Goal: Transaction & Acquisition: Purchase product/service

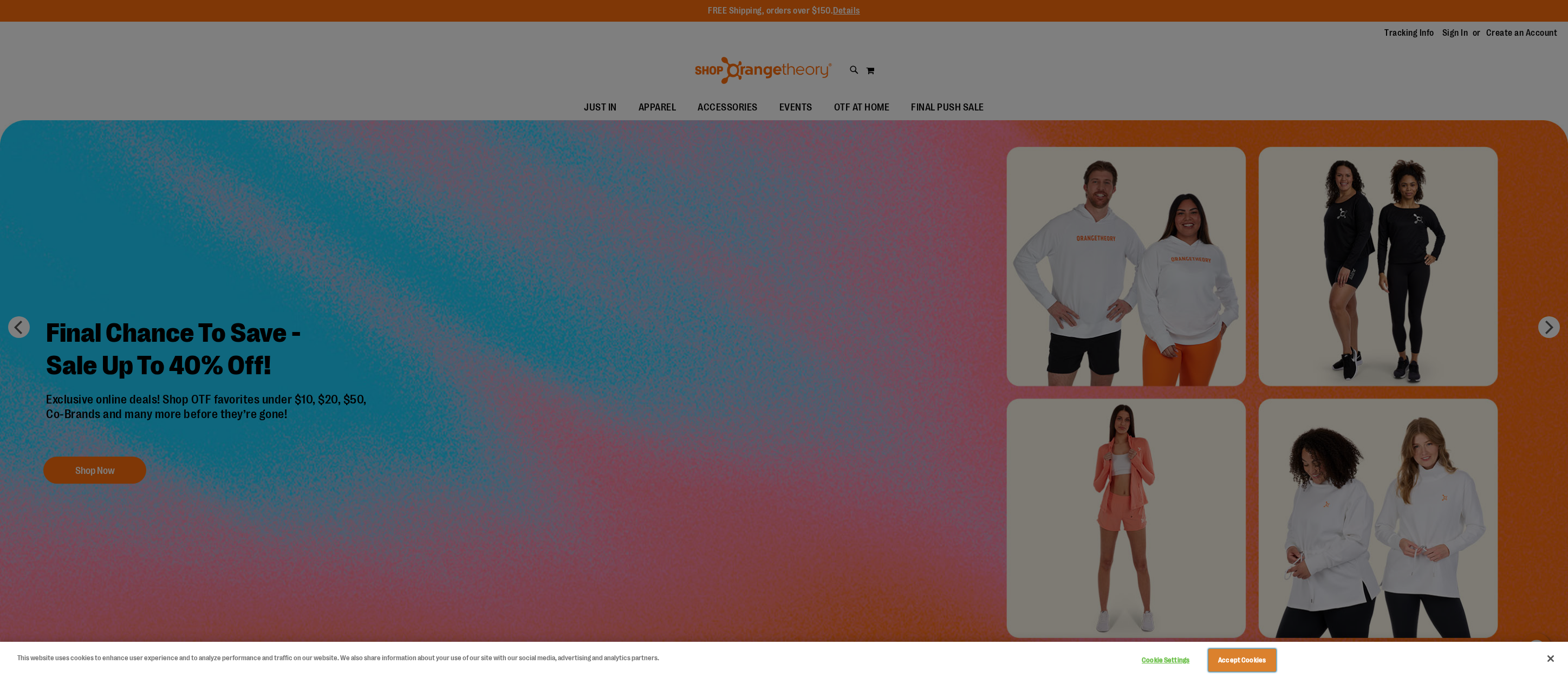
click at [1249, 659] on button "Accept Cookies" at bounding box center [1242, 660] width 68 height 23
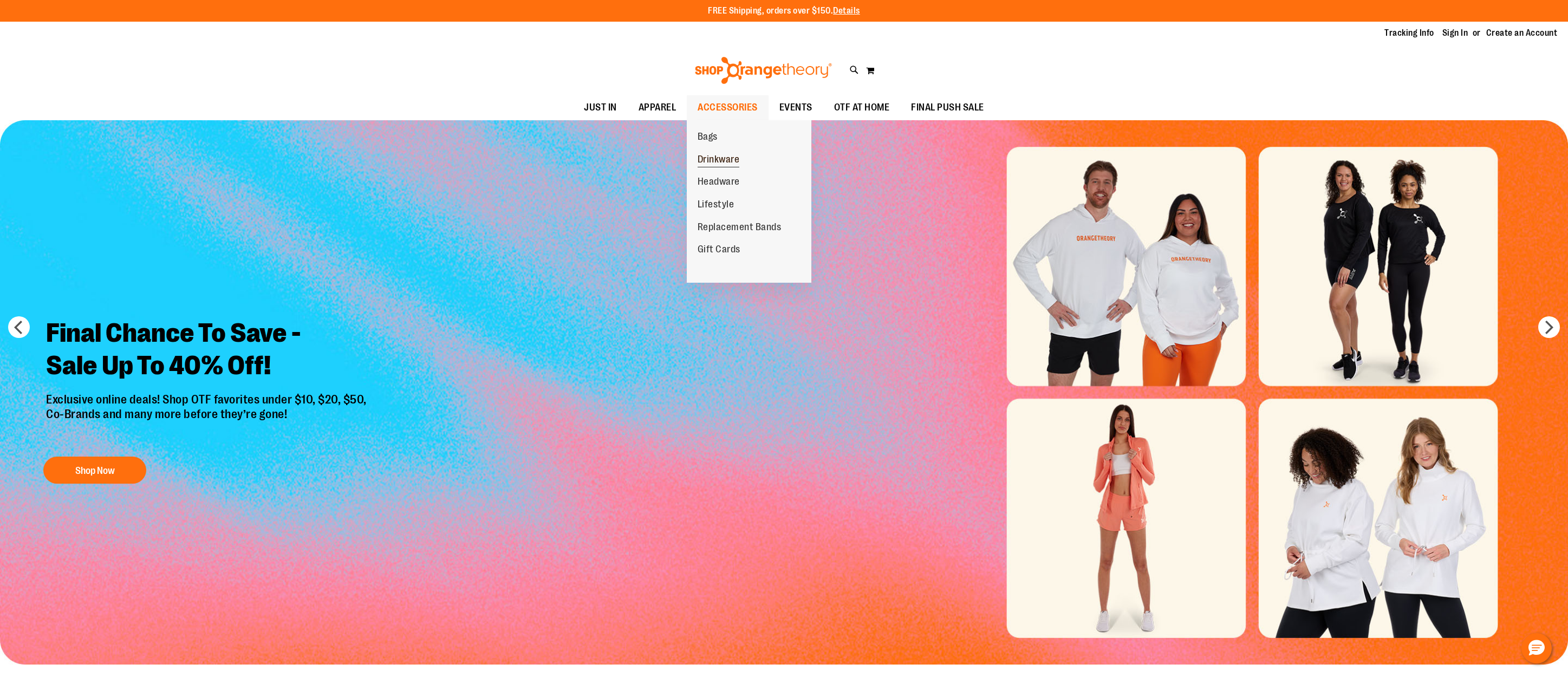
click at [729, 159] on span "Drinkware" at bounding box center [718, 161] width 42 height 13
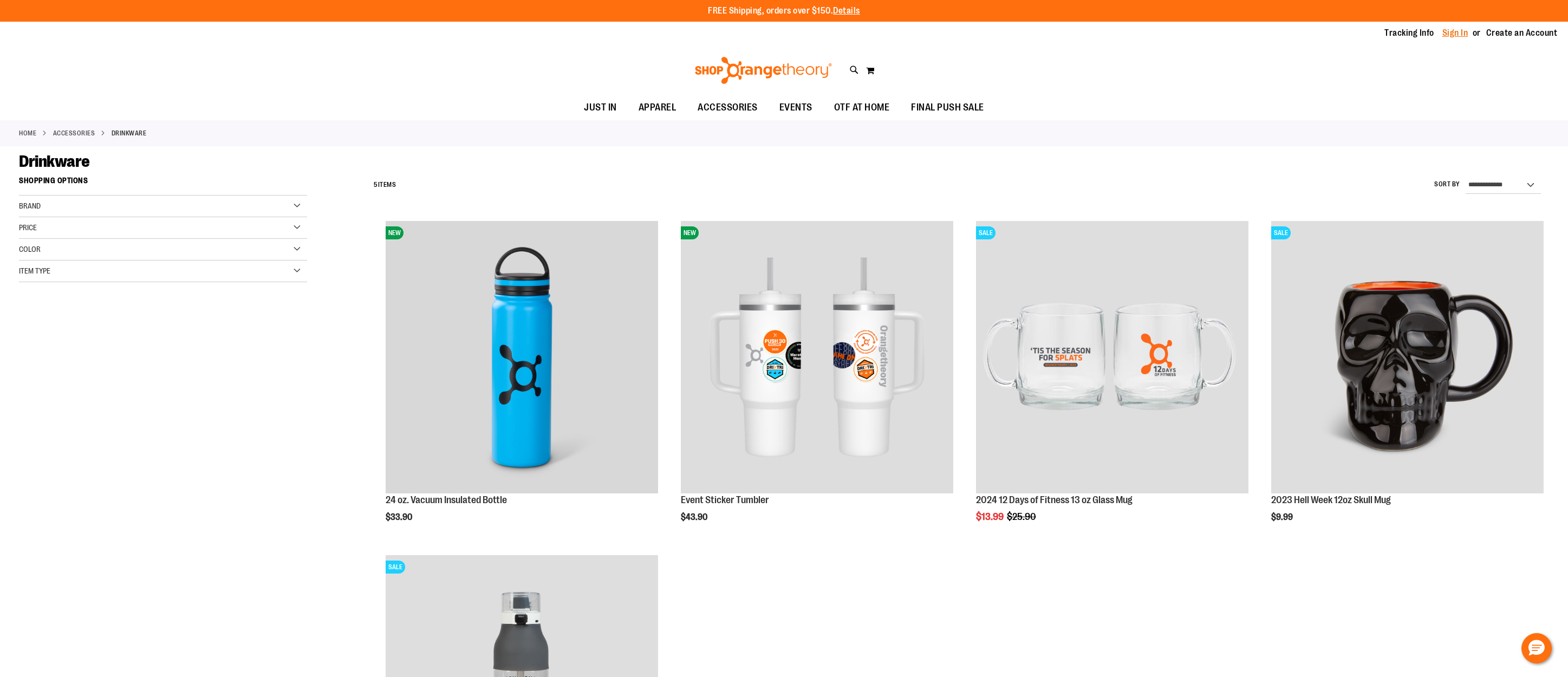
click at [1461, 32] on link "Sign In" at bounding box center [1455, 33] width 26 height 12
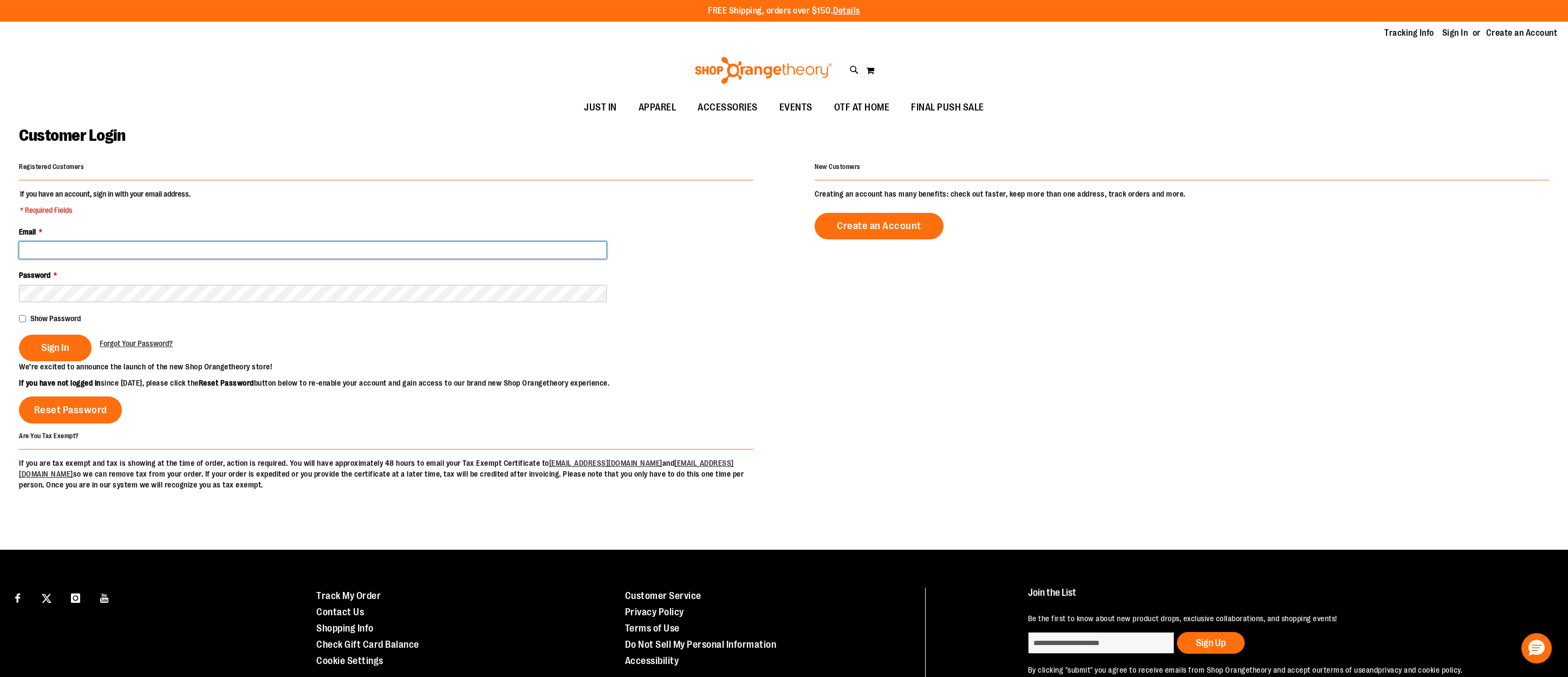
click at [413, 248] on input "Email *" at bounding box center [312, 250] width 587 height 17
paste input "**********"
type input "**********"
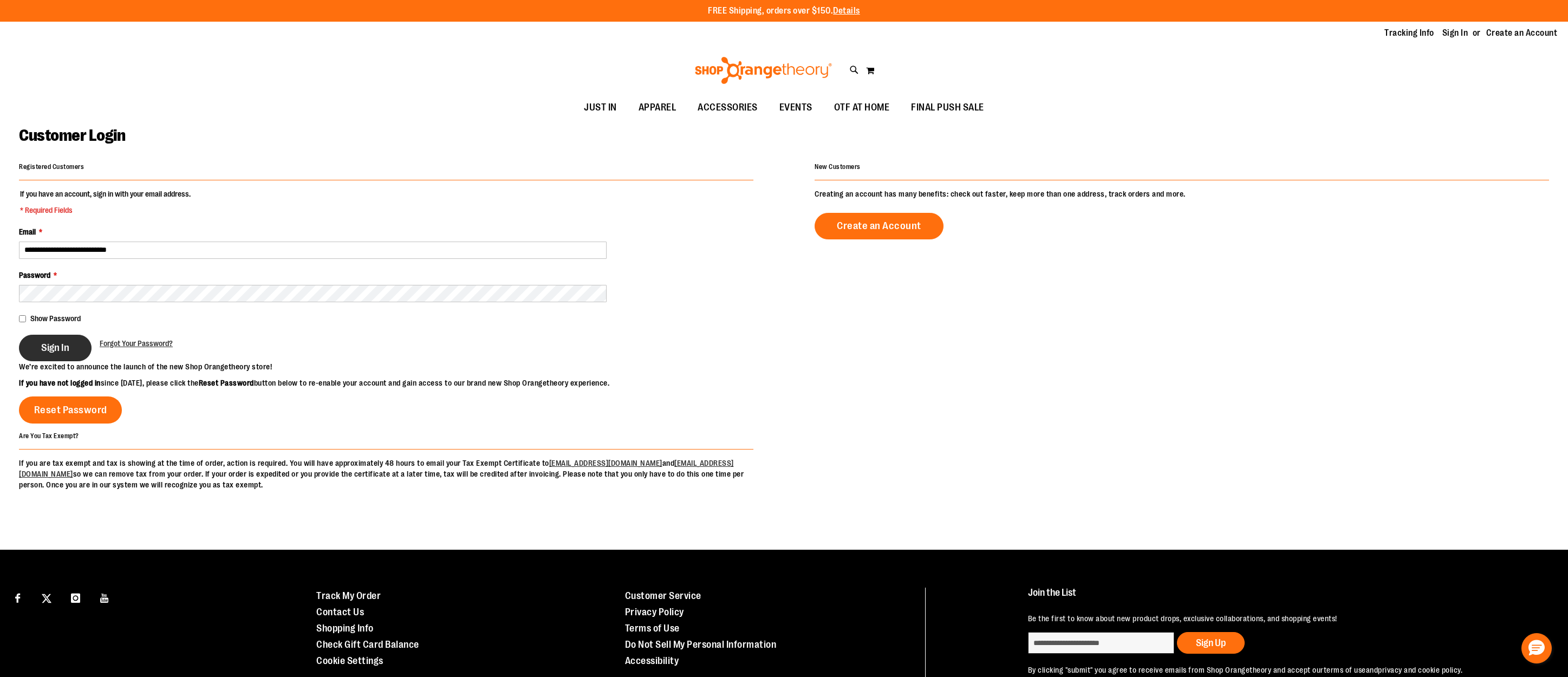
click at [58, 345] on span "Sign In" at bounding box center [55, 348] width 28 height 12
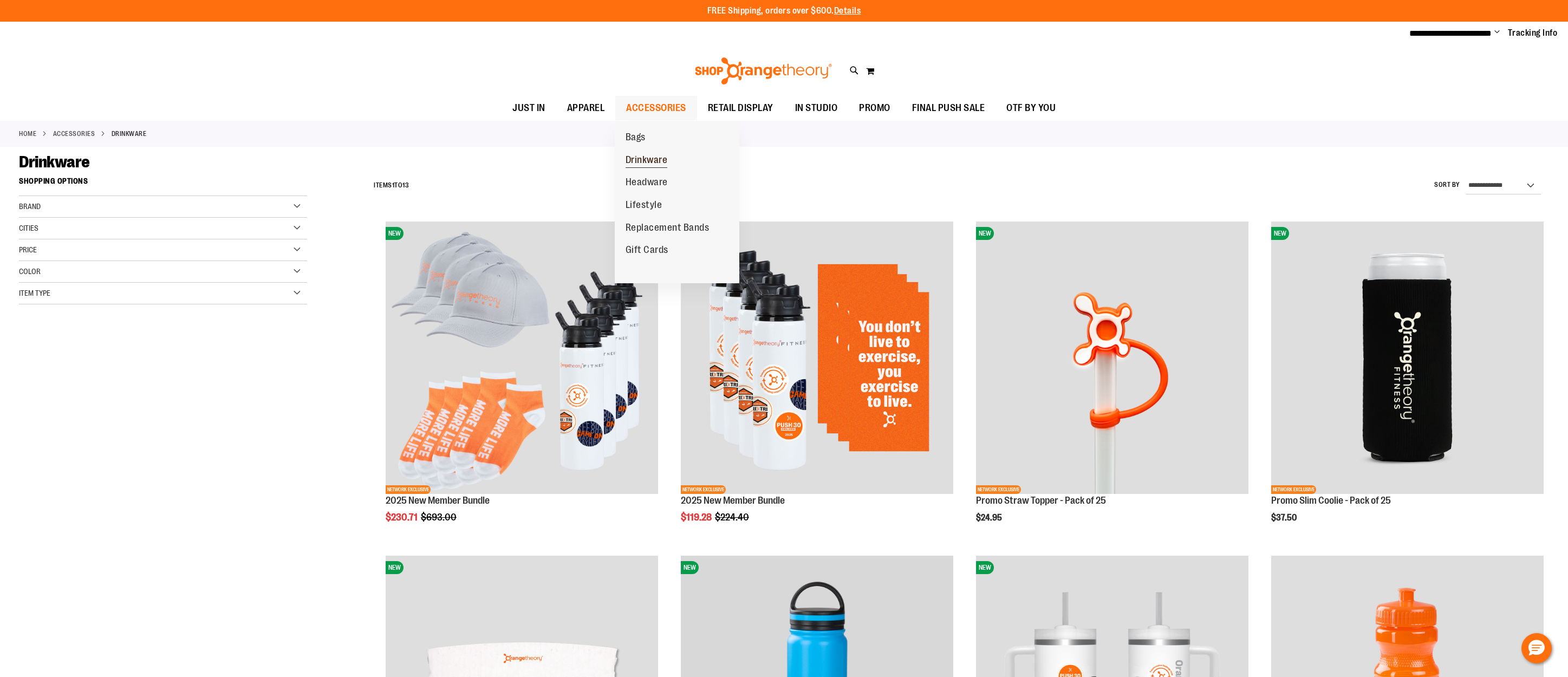
click at [648, 158] on span "Drinkware" at bounding box center [646, 161] width 42 height 13
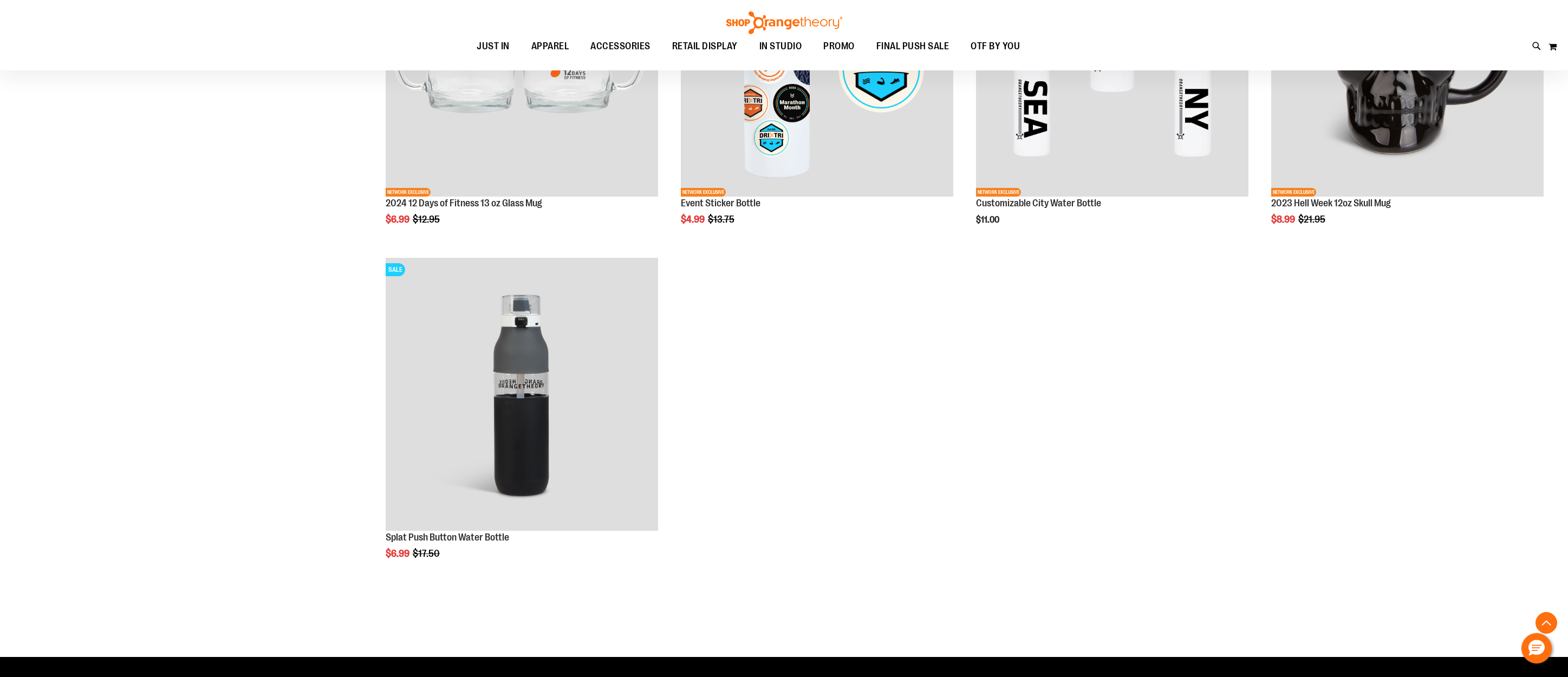
scroll to position [983, 0]
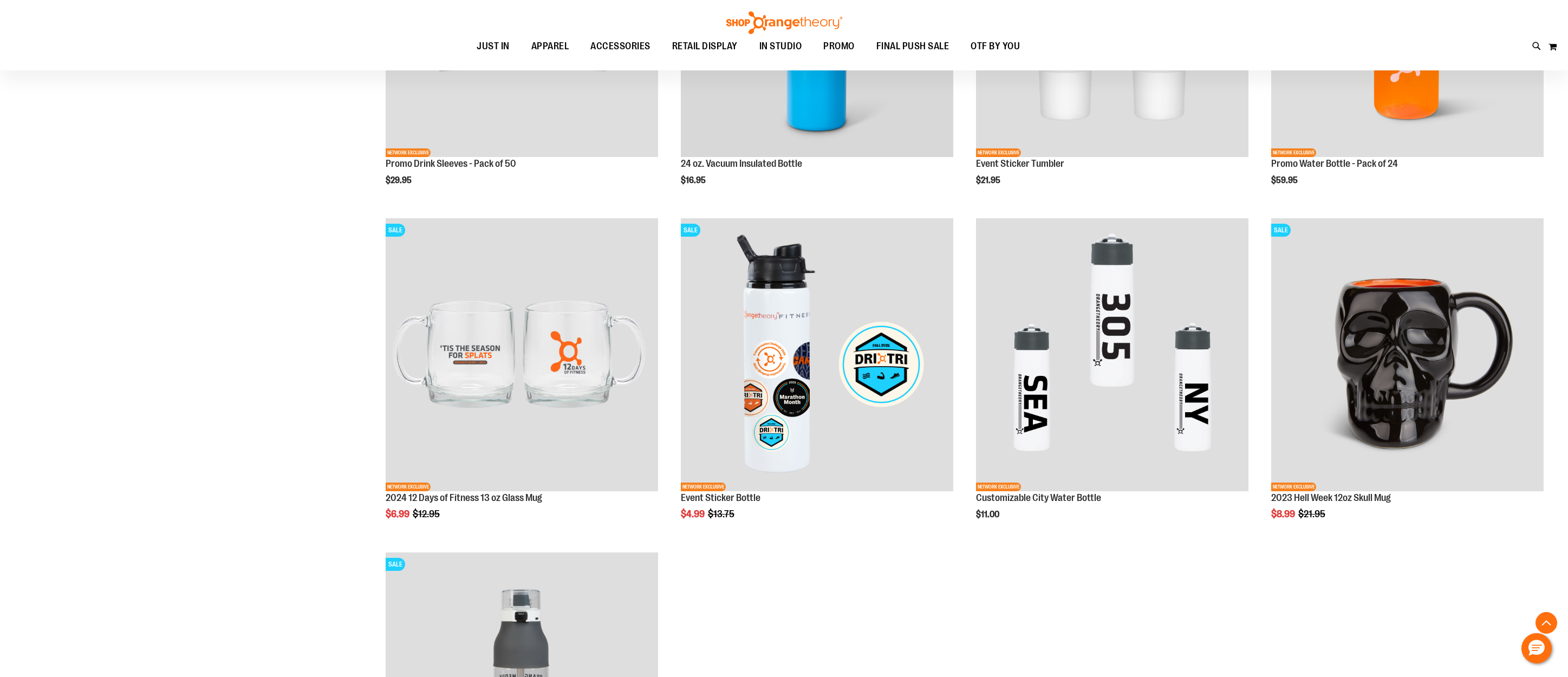
scroll to position [704, 0]
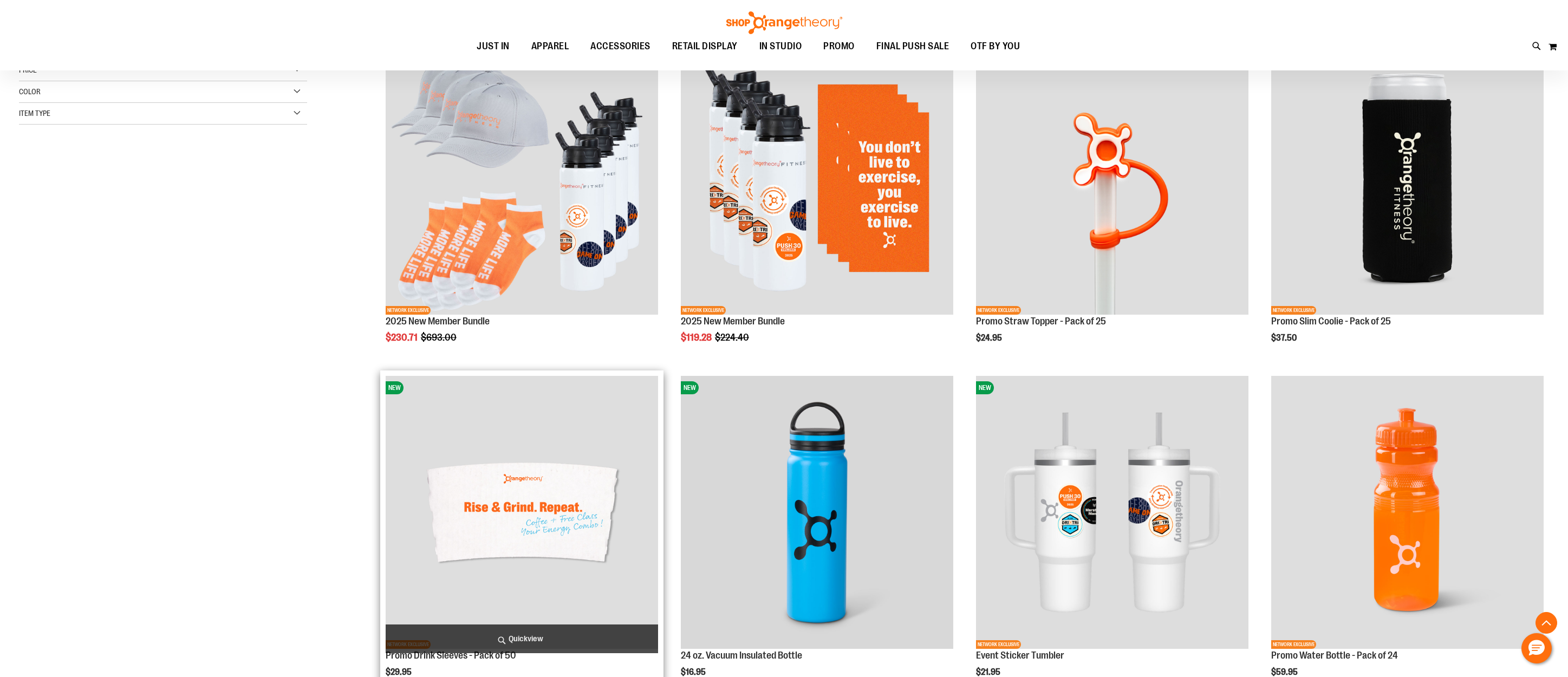
scroll to position [170, 0]
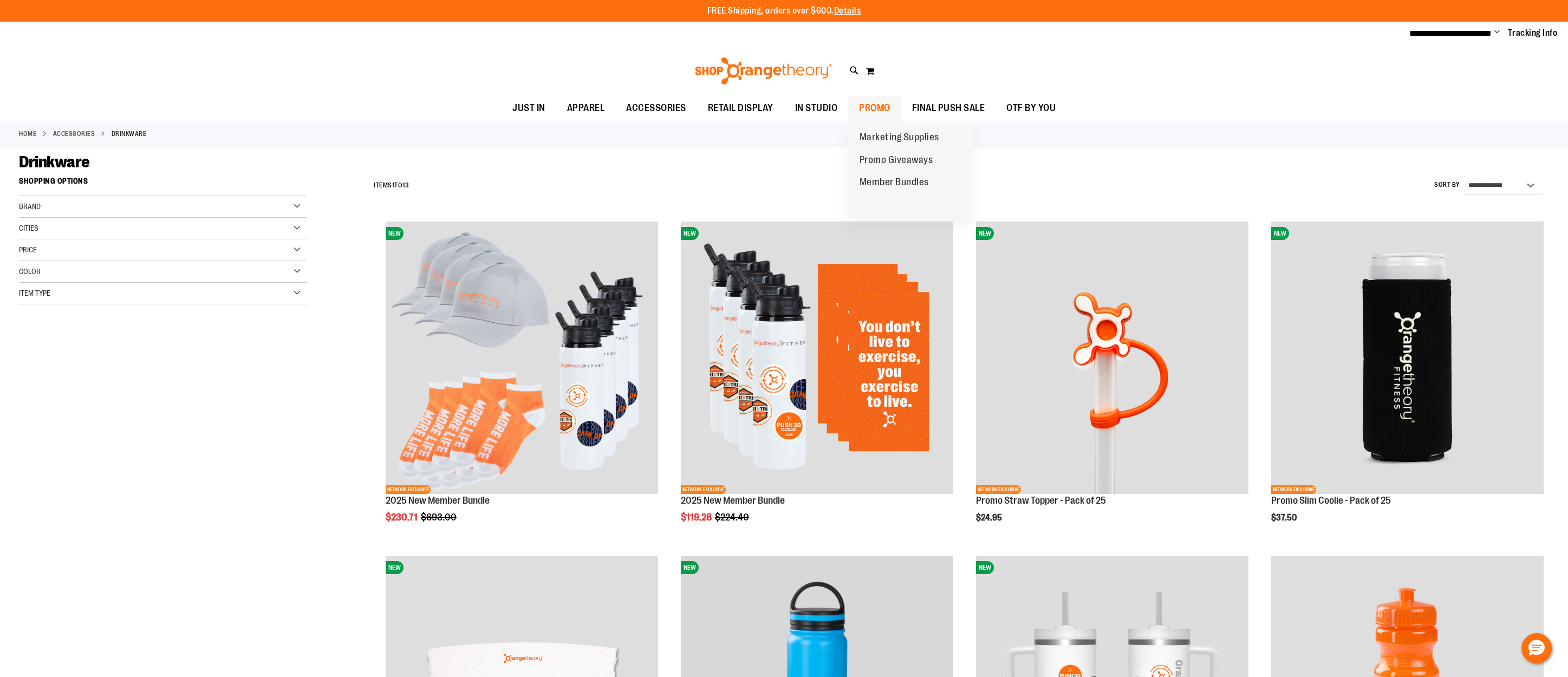
click at [880, 111] on span "PROMO" at bounding box center [875, 108] width 32 height 24
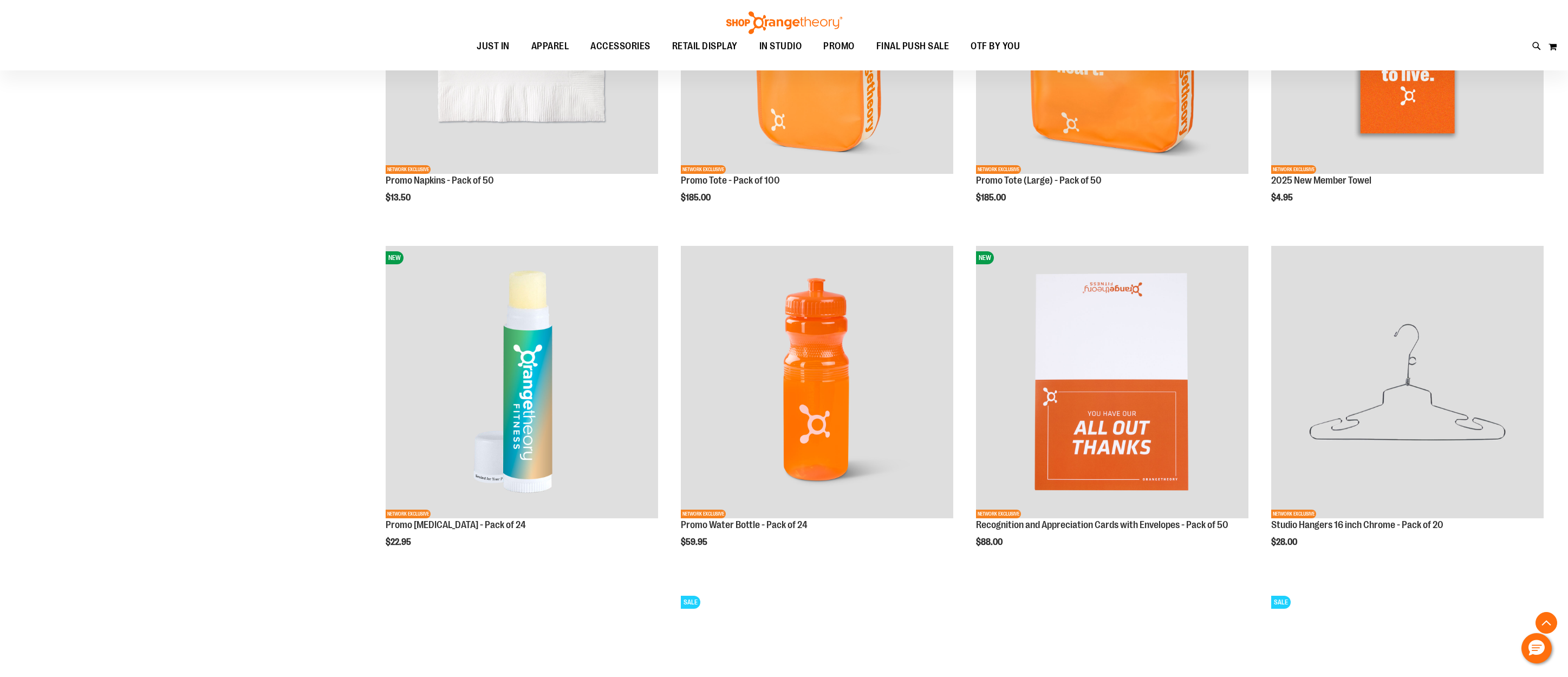
scroll to position [1354, 0]
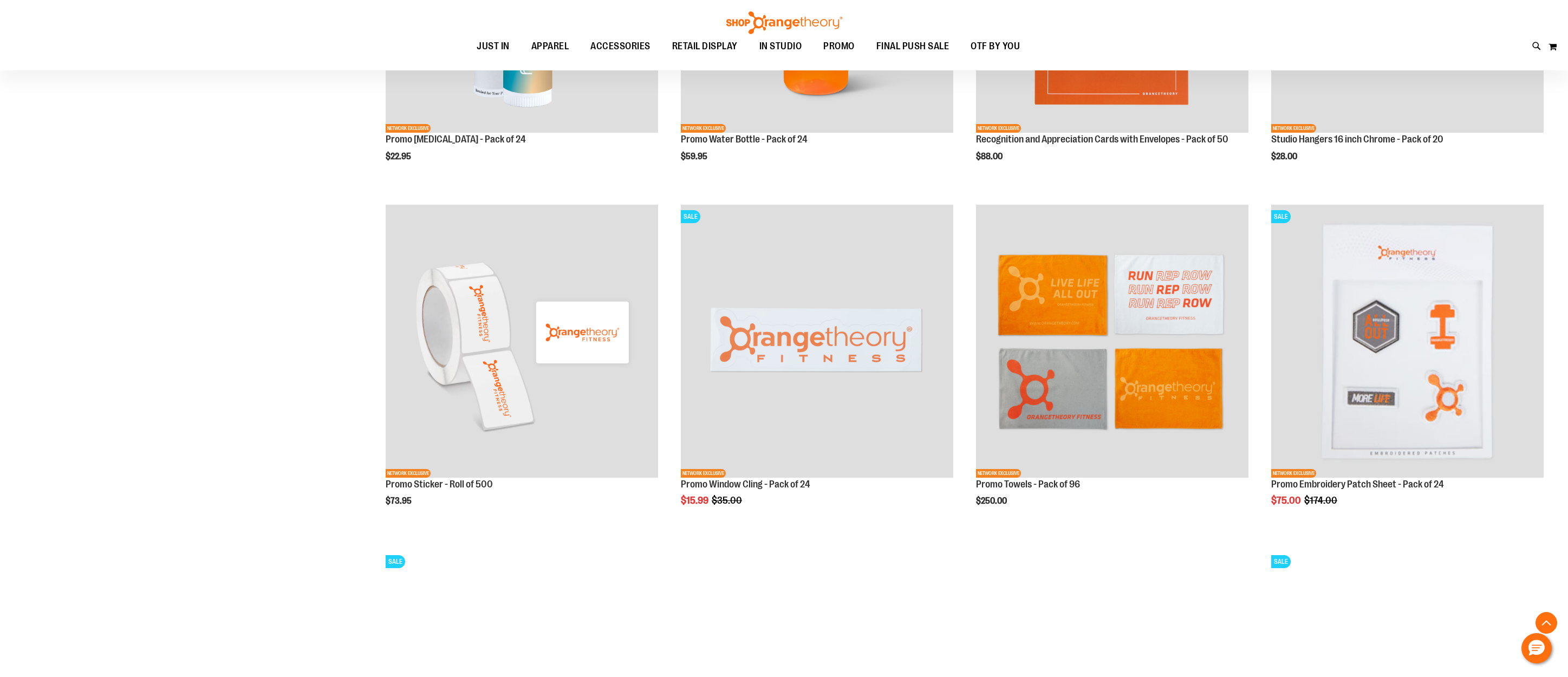
scroll to position [1737, 0]
